Goal: Information Seeking & Learning: Learn about a topic

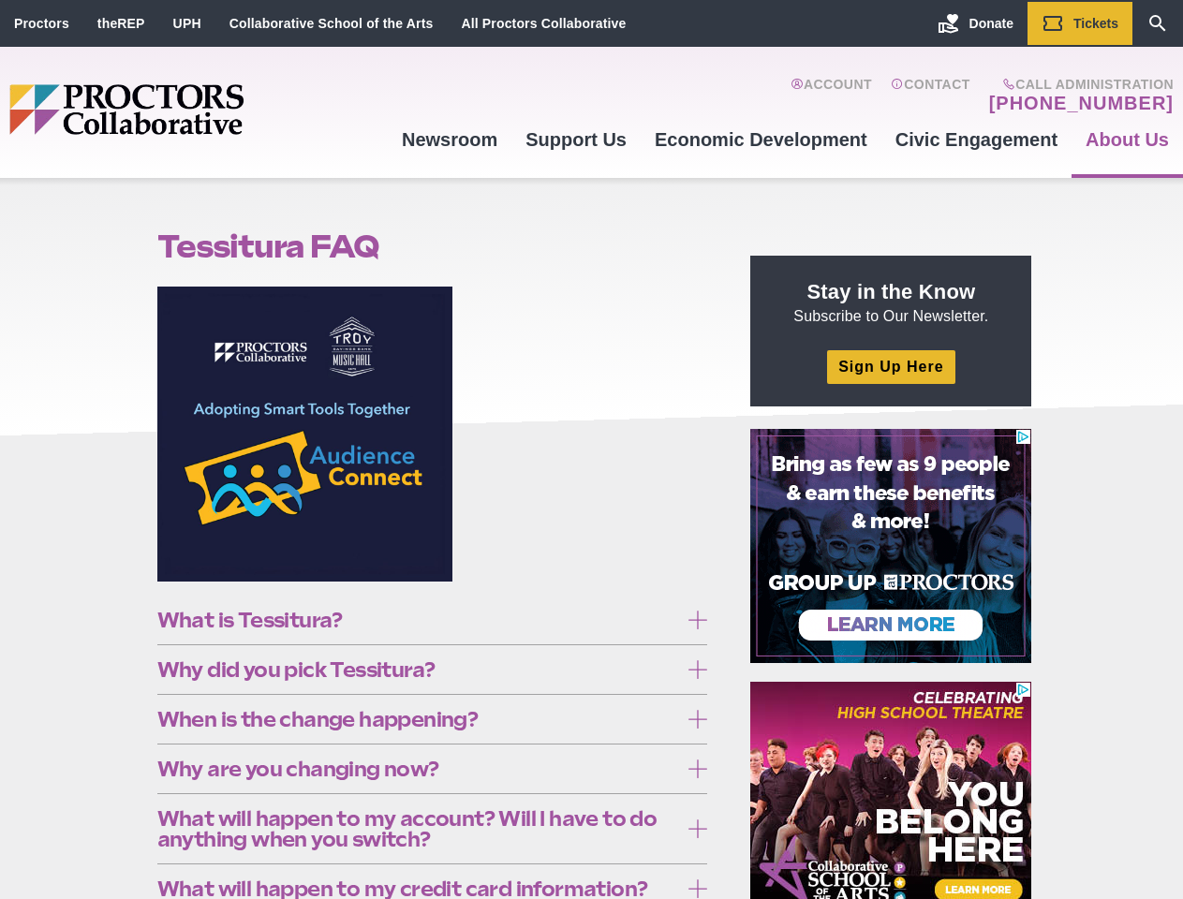
click at [591, 450] on figure at bounding box center [432, 441] width 551 height 309
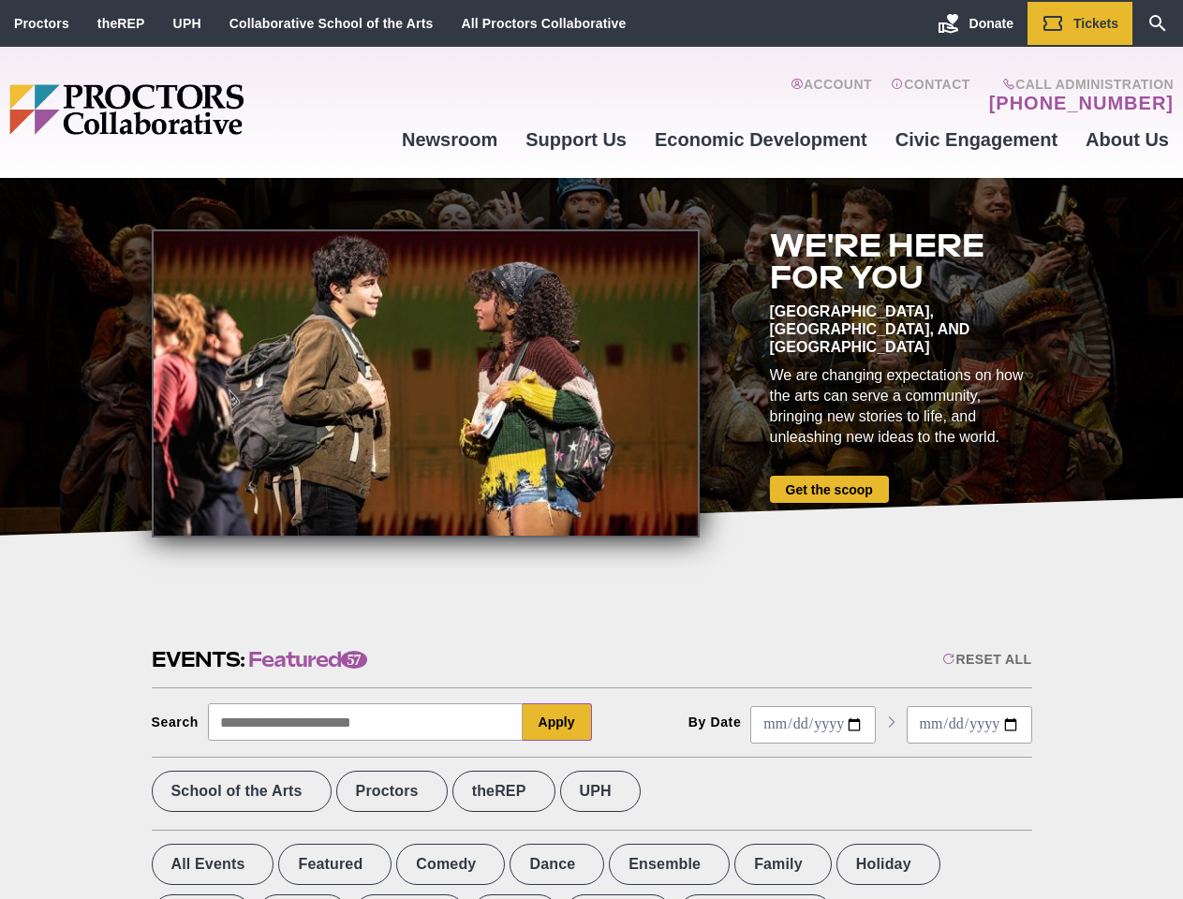
click at [591, 450] on div at bounding box center [426, 384] width 548 height 308
click at [986, 660] on div "Reset All" at bounding box center [986, 659] width 89 height 15
click at [557, 722] on button "Apply" at bounding box center [557, 722] width 69 height 37
